Goal: Information Seeking & Learning: Learn about a topic

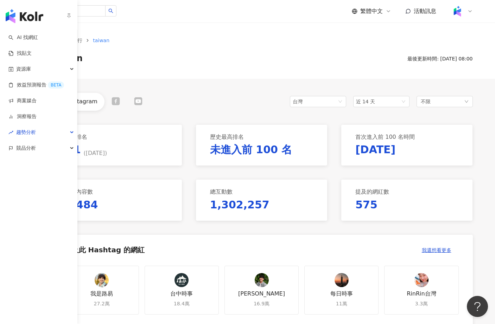
click at [21, 12] on img "button" at bounding box center [25, 16] width 38 height 14
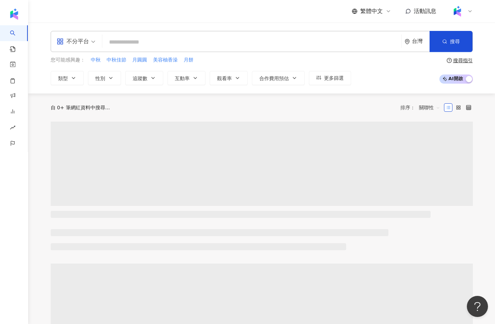
click at [327, 70] on div "您可能感興趣： 中秋 中秋佳節 月圓圓 美容柚香澡 月餅 類型 性別 追蹤數 互動率 觀看率 合作費用預估 更多篩選" at bounding box center [201, 70] width 300 height 29
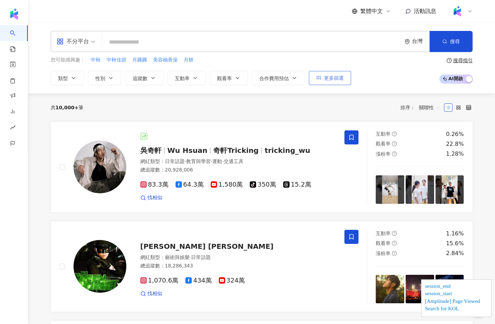
click at [326, 79] on span "更多篩選" at bounding box center [334, 78] width 20 height 6
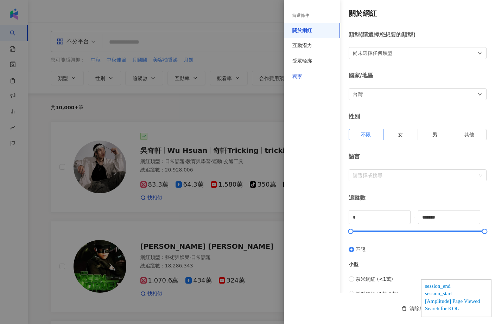
click at [332, 71] on div "獨家" at bounding box center [312, 76] width 56 height 15
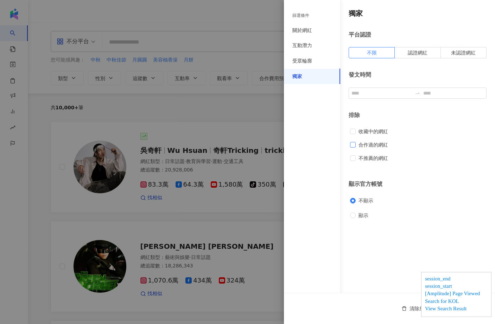
click at [373, 146] on span "合作過的網紅" at bounding box center [373, 145] width 35 height 8
click at [370, 160] on span "不推薦的網紅" at bounding box center [373, 158] width 35 height 8
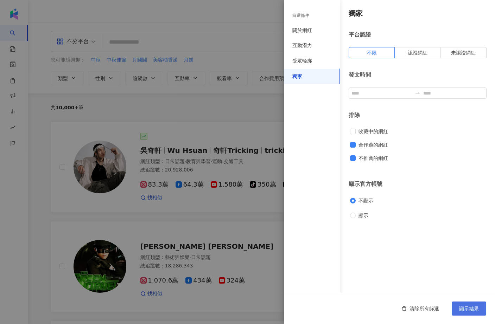
click at [472, 307] on span "顯示結果" at bounding box center [469, 309] width 20 height 6
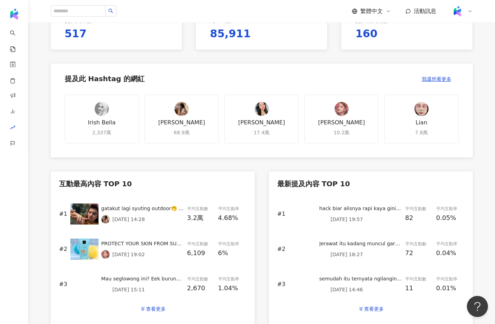
scroll to position [172, 0]
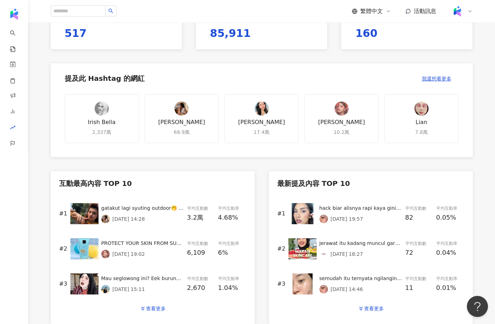
click at [86, 212] on img at bounding box center [84, 213] width 28 height 21
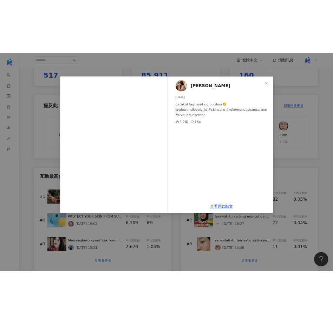
scroll to position [179, 0]
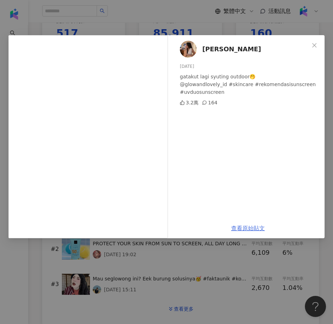
click at [250, 228] on link "查看原始貼文" at bounding box center [248, 228] width 34 height 7
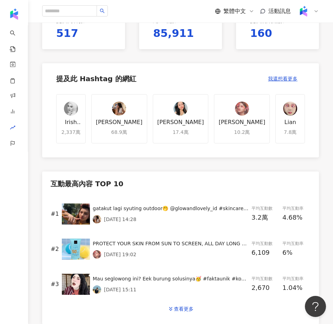
click at [82, 211] on img at bounding box center [76, 214] width 28 height 21
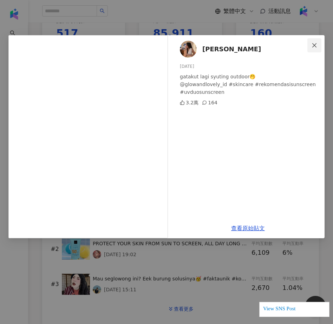
click at [314, 42] on button "Close" at bounding box center [315, 45] width 14 height 14
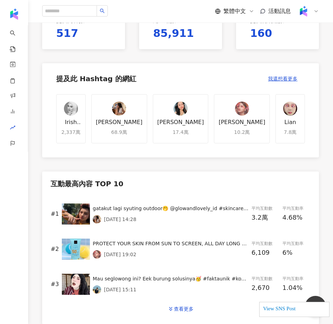
click at [79, 250] on img at bounding box center [76, 249] width 28 height 21
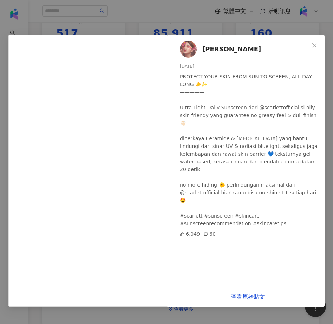
click at [224, 25] on div "Eky Meisarani 2025/9/5 PROTECT YOUR SKIN FROM SUN TO SCREEN, ALL DAY LONG ☀️✨ —…" at bounding box center [166, 162] width 333 height 324
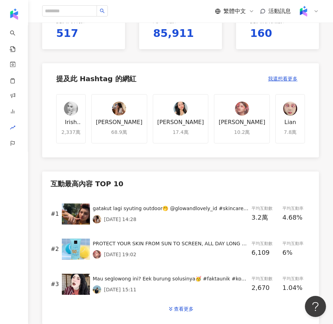
click at [83, 213] on img at bounding box center [76, 214] width 28 height 21
click at [75, 210] on img at bounding box center [76, 214] width 28 height 21
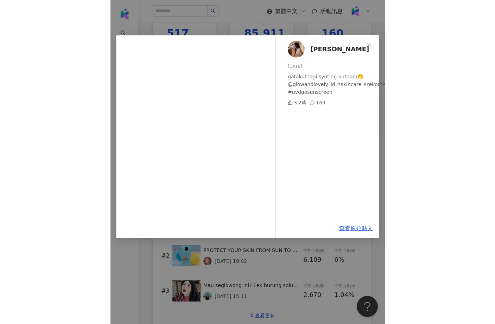
scroll to position [172, 0]
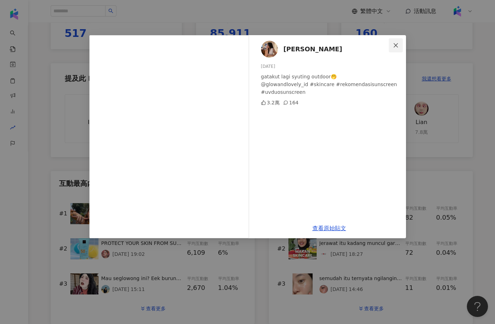
click at [333, 47] on icon "close" at bounding box center [396, 46] width 6 height 6
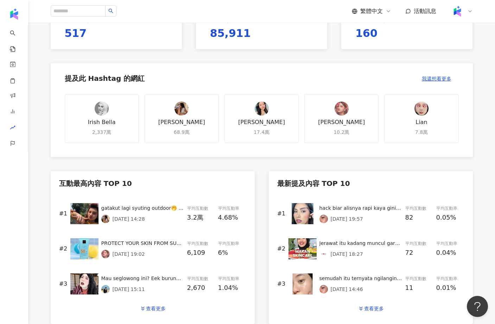
click at [40, 90] on div "Instagram 印度尼西亞 近 14 天 保養 目前排名 #1 ( 2025/9/19 ) 歷史最高排名 #6 ( 2025/9/12 ) 首次進入前 1…" at bounding box center [262, 232] width 450 height 623
click at [83, 209] on img at bounding box center [84, 213] width 28 height 21
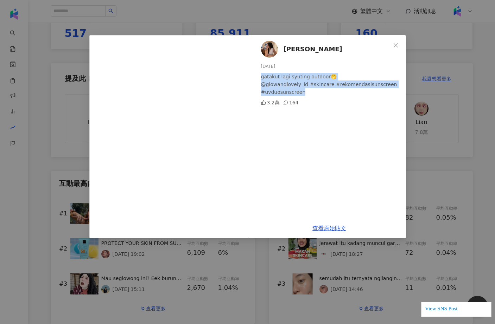
drag, startPoint x: 312, startPoint y: 89, endPoint x: 253, endPoint y: 76, distance: 60.5
click at [253, 76] on div "Haura Lathifa Rizky 2025/9/12 gatakut lagi syuting outdoor🤭 @glowandlovely_id #…" at bounding box center [328, 126] width 153 height 183
click at [269, 77] on div "gatakut lagi syuting outdoor🤭 @glowandlovely_id #skincare #rekomendasisunscreen…" at bounding box center [330, 84] width 139 height 23
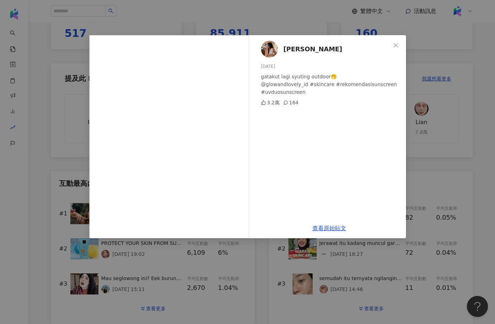
click at [333, 9] on div "Haura Lathifa Rizky 2025/9/12 gatakut lagi syuting outdoor🤭 @glowandlovely_id #…" at bounding box center [247, 162] width 495 height 324
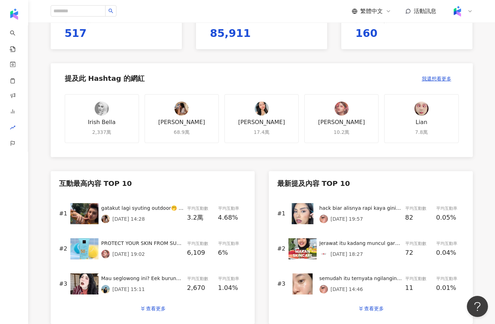
click at [232, 167] on div "Instagram 印度尼西亞 近 14 天 保養 目前排名 #1 ( 2025/9/19 ) 歷史最高排名 #6 ( 2025/9/12 ) 首次進入前 1…" at bounding box center [262, 232] width 450 height 623
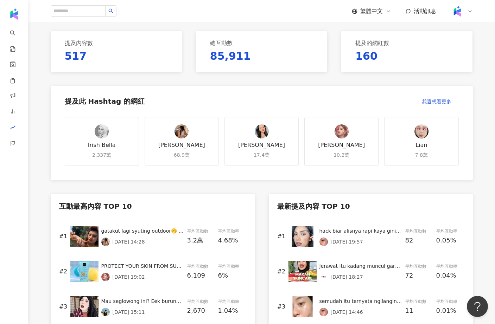
scroll to position [156, 0]
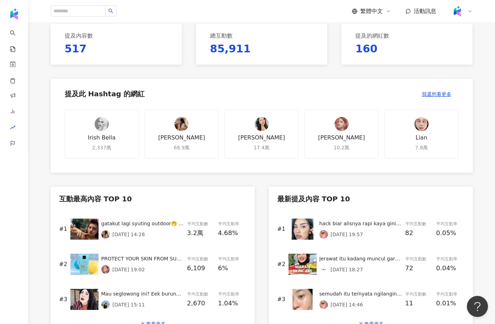
click at [69, 232] on div "#1 gatakut lagi syuting outdoor🤭 @glowandlovely_id #skincare #rekomendasisunscr…" at bounding box center [152, 229] width 187 height 35
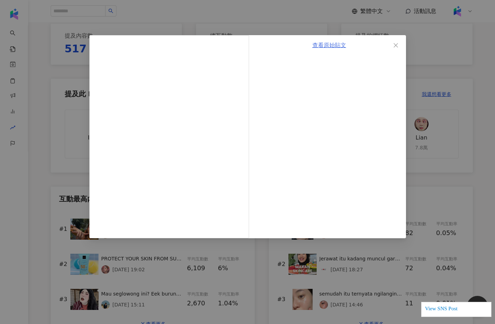
click at [330, 44] on link "查看原始貼文" at bounding box center [329, 45] width 34 height 7
click at [62, 216] on div "查看原始貼文" at bounding box center [247, 162] width 495 height 324
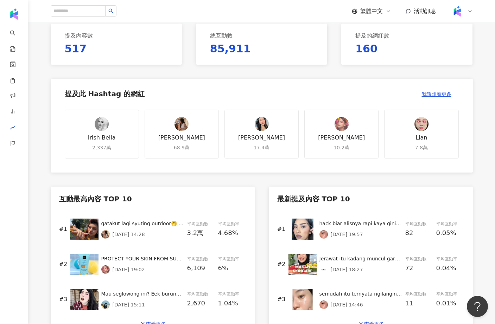
click at [85, 262] on img at bounding box center [84, 264] width 28 height 21
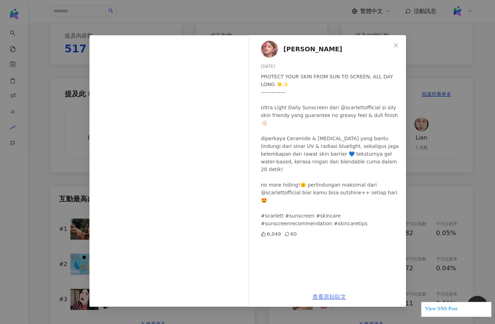
click at [328, 297] on link "查看原始貼文" at bounding box center [329, 297] width 34 height 7
click at [67, 136] on div "Eky Meisarani 2025/9/5 PROTECT YOUR SKIN FROM SUN TO SCREEN, ALL DAY LONG ☀️✨ —…" at bounding box center [247, 162] width 495 height 324
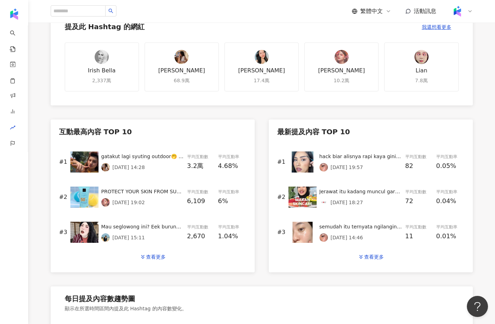
scroll to position [228, 0]
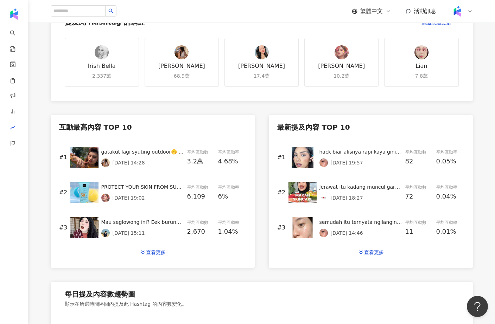
click at [84, 189] on img at bounding box center [84, 192] width 28 height 21
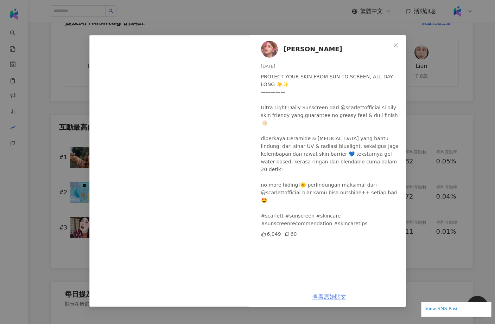
click at [320, 296] on link "查看原始貼文" at bounding box center [329, 297] width 34 height 7
